Goal: Information Seeking & Learning: Learn about a topic

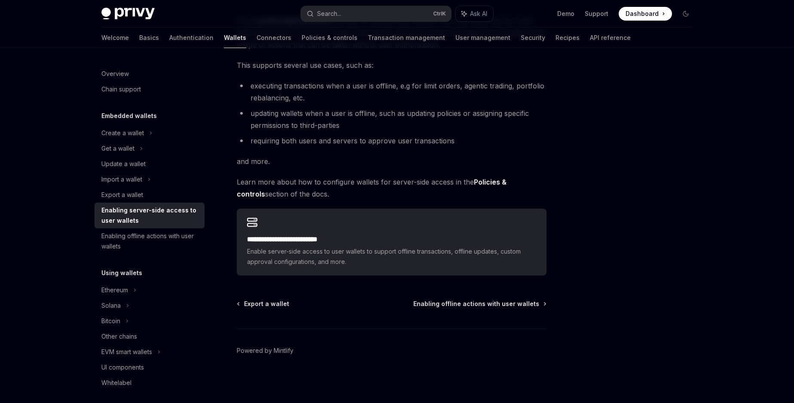
scroll to position [242, 0]
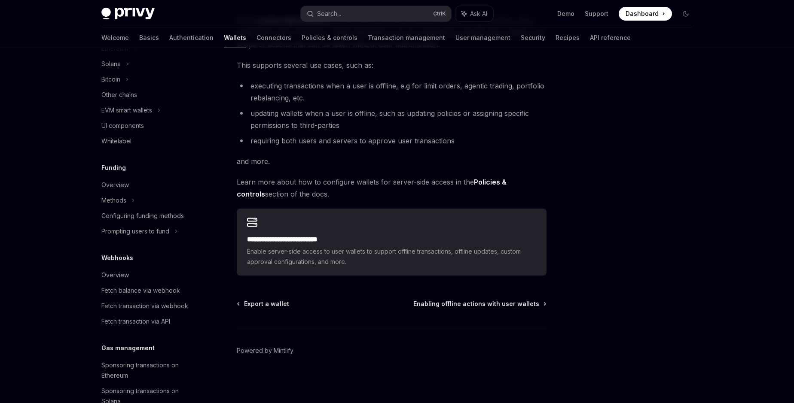
click at [424, 145] on li "requiring both users and servers to approve user transactions" at bounding box center [392, 141] width 310 height 12
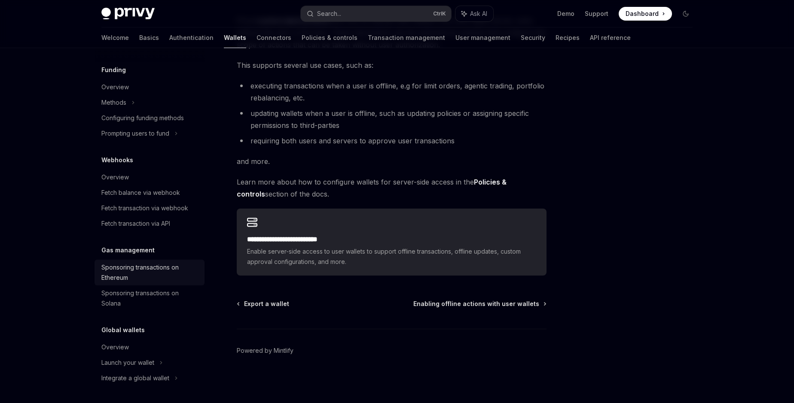
click at [128, 273] on div "Sponsoring transactions on Ethereum" at bounding box center [150, 272] width 98 height 21
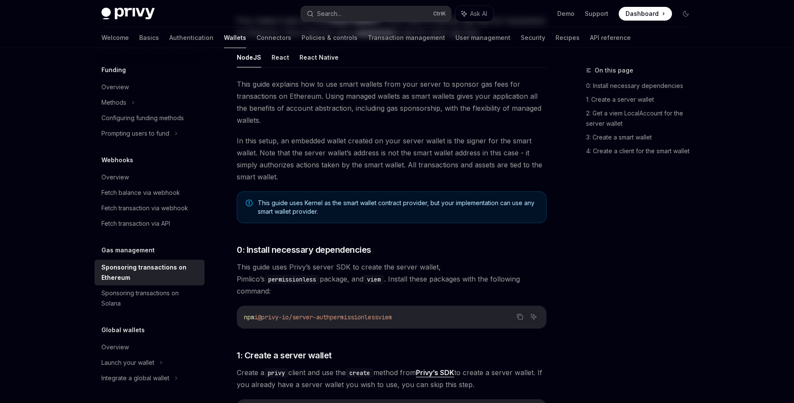
type textarea "*"
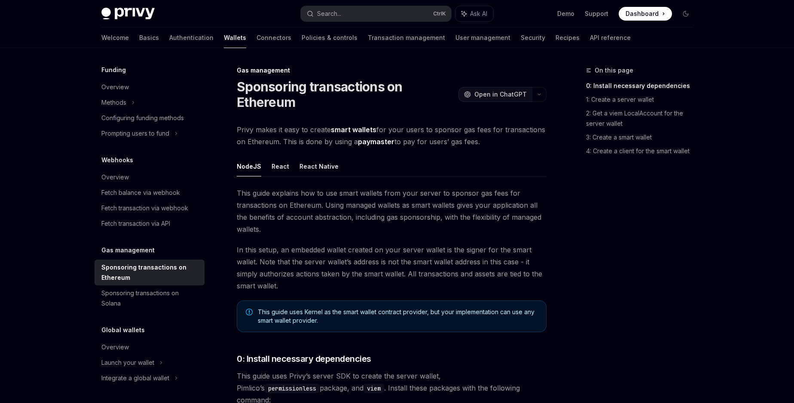
click at [494, 97] on span "Open in ChatGPT" at bounding box center [500, 94] width 52 height 9
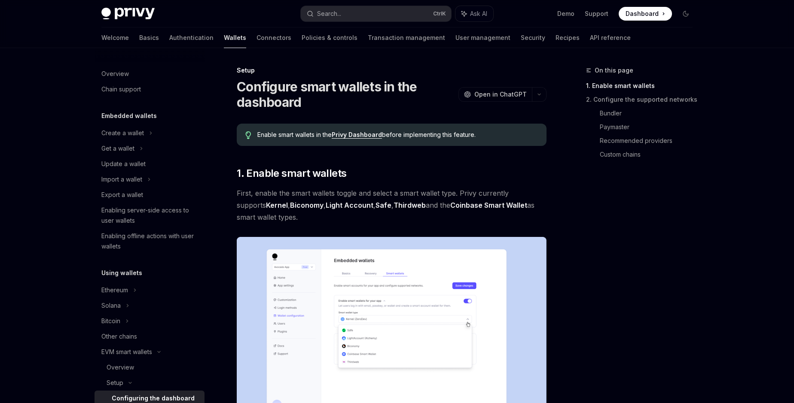
scroll to position [173, 0]
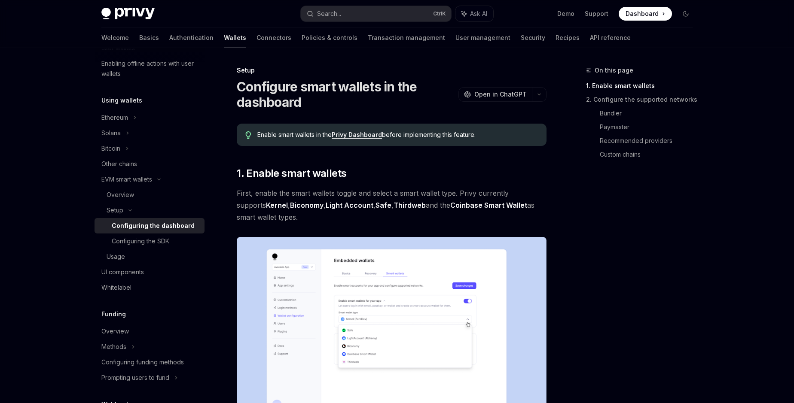
click at [365, 193] on span "First, enable the smart wallets toggle and select a smart wallet type. Privy cu…" at bounding box center [392, 205] width 310 height 36
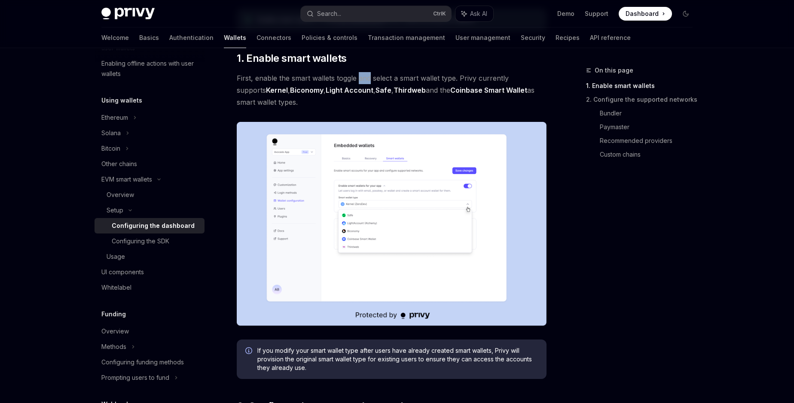
scroll to position [0, 0]
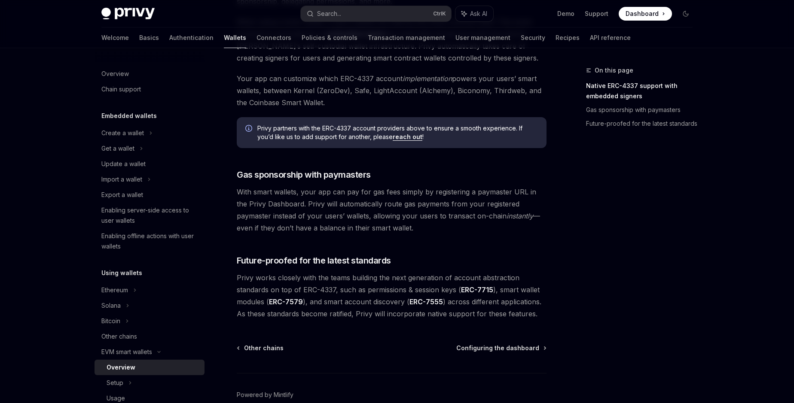
scroll to position [576, 0]
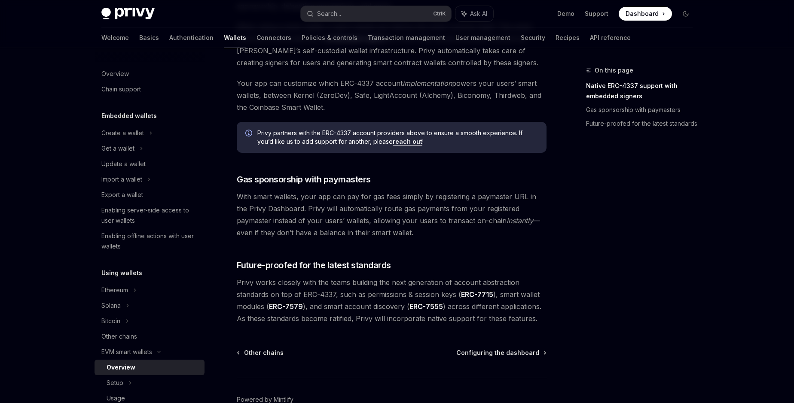
click at [315, 196] on span "With smart wallets, your app can pay for gas fees simply by registering a payma…" at bounding box center [392, 215] width 310 height 48
click at [357, 207] on span "With smart wallets, your app can pay for gas fees simply by registering a payma…" at bounding box center [392, 215] width 310 height 48
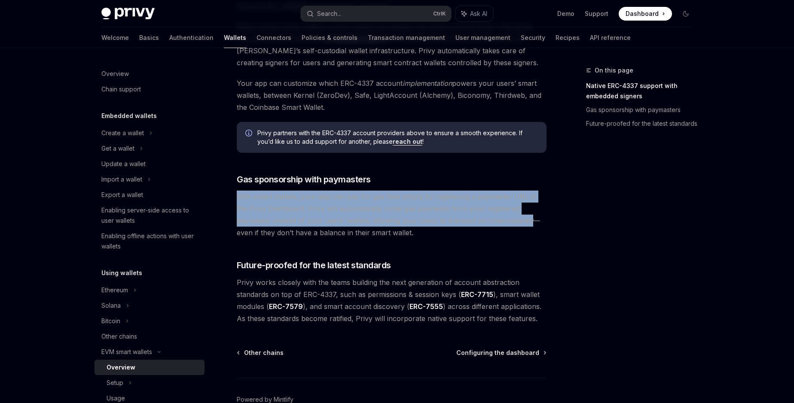
click at [357, 207] on span "With smart wallets, your app can pay for gas fees simply by registering a payma…" at bounding box center [392, 215] width 310 height 48
click at [438, 235] on span "With smart wallets, your app can pay for gas fees simply by registering a payma…" at bounding box center [392, 215] width 310 height 48
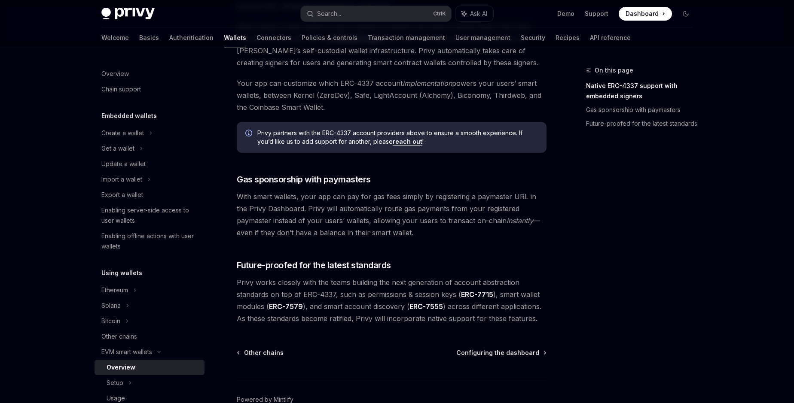
click at [438, 235] on span "With smart wallets, your app can pay for gas fees simply by registering a payma…" at bounding box center [392, 215] width 310 height 48
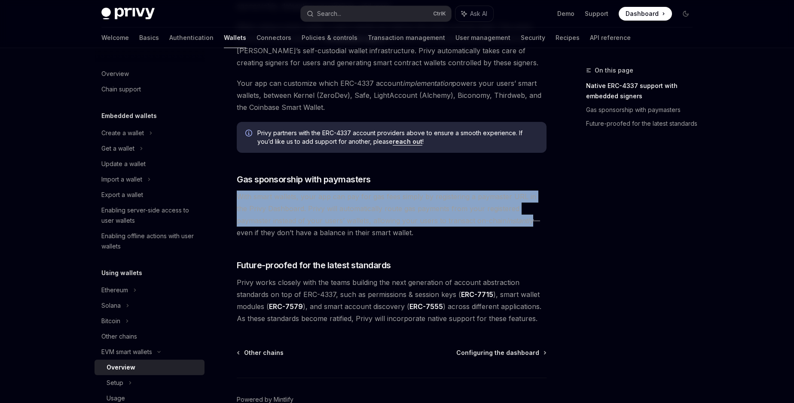
click at [438, 235] on span "With smart wallets, your app can pay for gas fees simply by registering a payma…" at bounding box center [392, 215] width 310 height 48
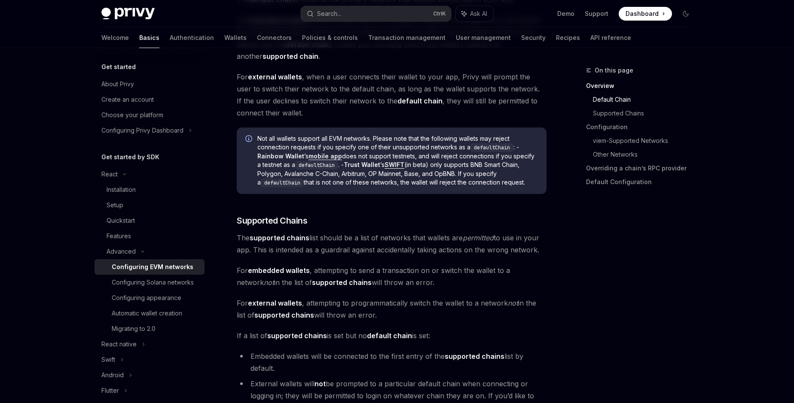
scroll to position [441, 0]
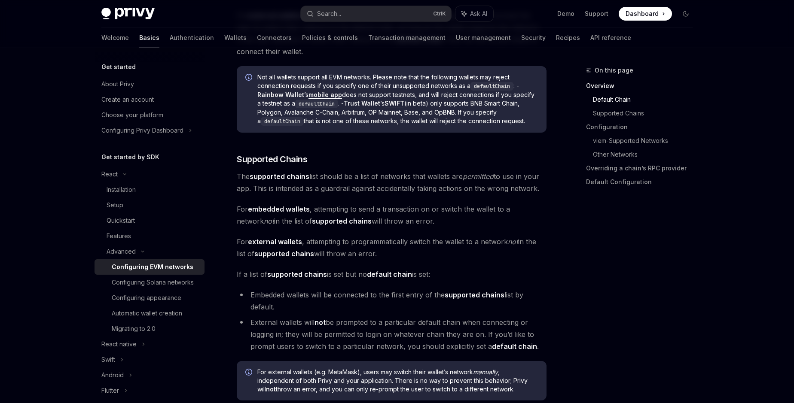
click at [353, 209] on span "For embedded wallets , attempting to send a transaction on or switch the wallet…" at bounding box center [392, 215] width 310 height 24
click at [271, 217] on span "For embedded wallets , attempting to send a transaction on or switch the wallet…" at bounding box center [392, 215] width 310 height 24
click at [337, 177] on span "The supported chains list should be a list of networks that wallets are permitt…" at bounding box center [392, 182] width 310 height 24
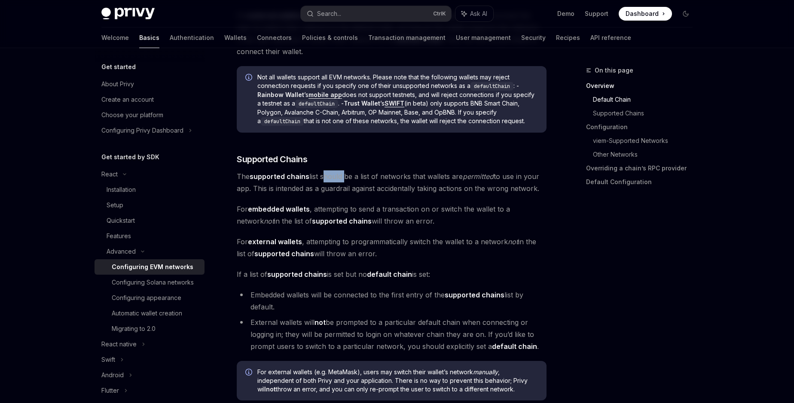
click at [337, 177] on span "The supported chains list should be a list of networks that wallets are permitt…" at bounding box center [392, 182] width 310 height 24
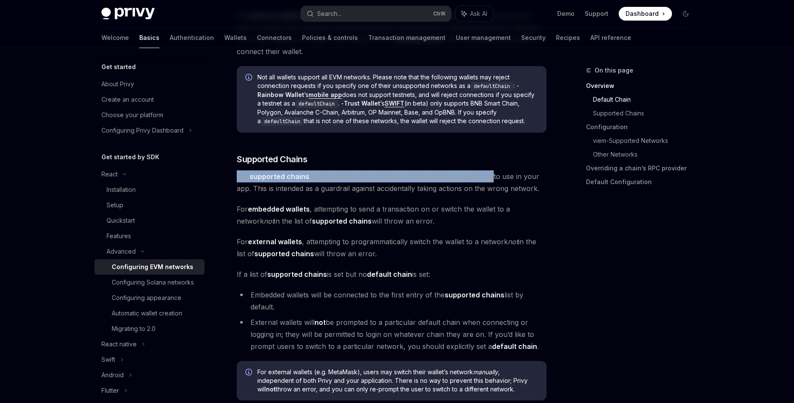
click at [337, 177] on span "The supported chains list should be a list of networks that wallets are permitt…" at bounding box center [392, 182] width 310 height 24
click at [287, 172] on span "The supported chains list should be a list of networks that wallets are permitt…" at bounding box center [392, 182] width 310 height 24
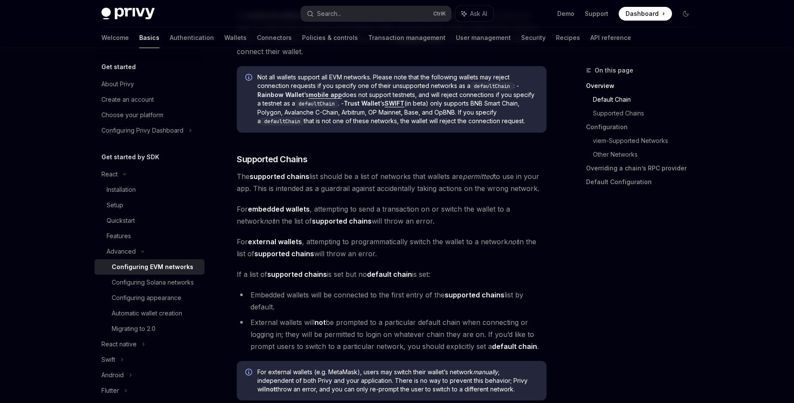
click at [648, 319] on div "On this page Overview Default Chain Supported Chains Configuration viem-Support…" at bounding box center [634, 234] width 131 height 338
